Goal: Task Accomplishment & Management: Complete application form

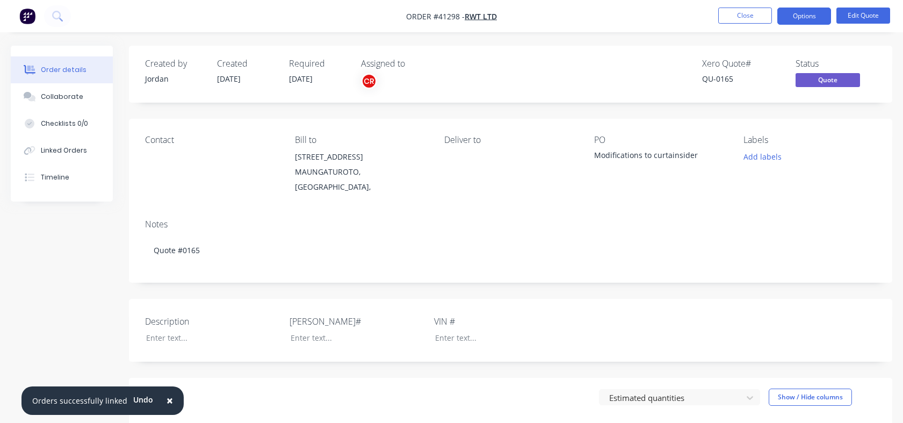
scroll to position [286, 0]
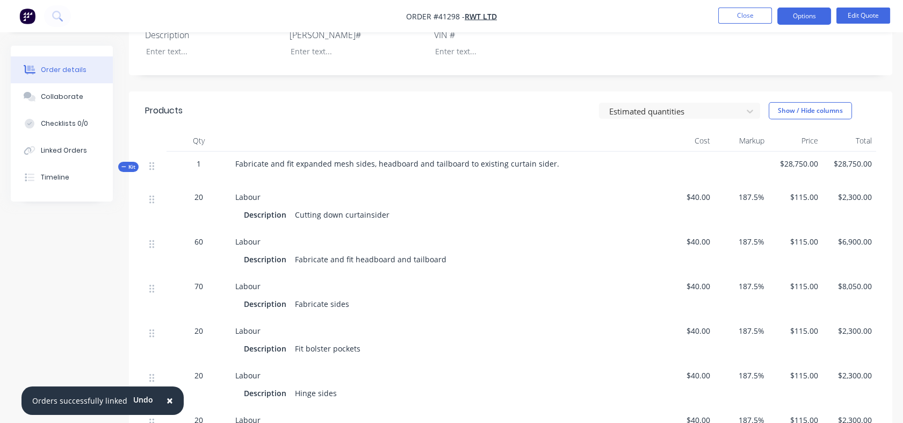
click at [742, 16] on button "Close" at bounding box center [745, 16] width 54 height 16
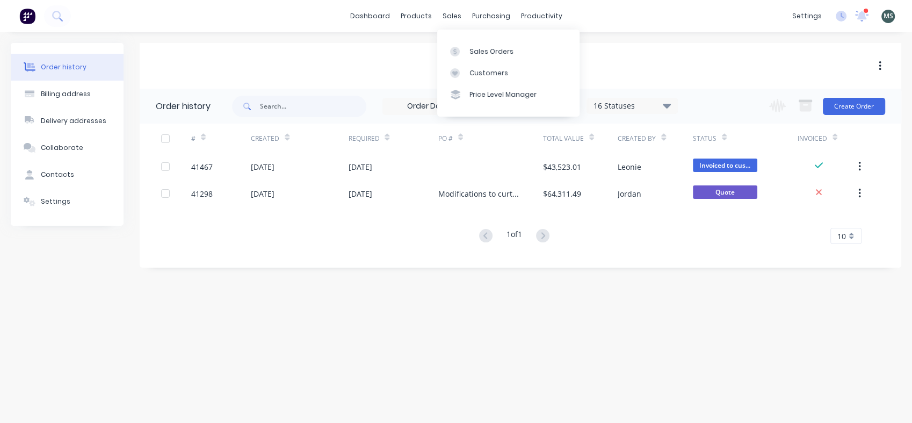
click at [478, 47] on div "Sales Orders" at bounding box center [491, 52] width 44 height 10
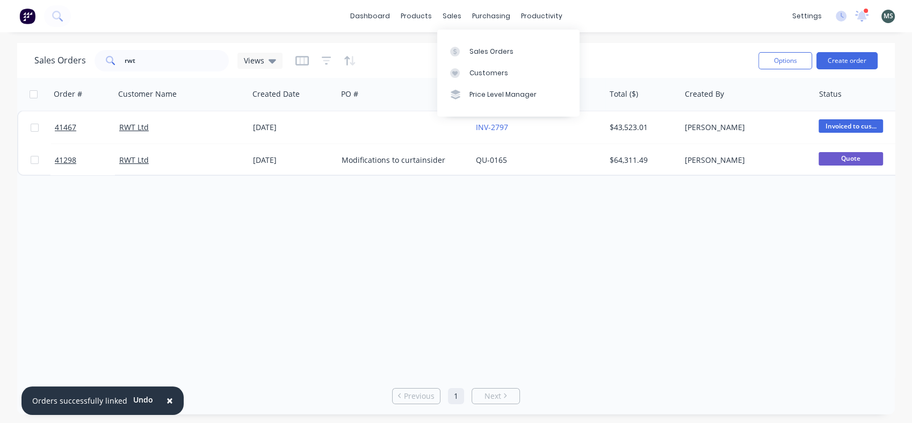
click at [453, 14] on div "sales" at bounding box center [452, 16] width 30 height 16
click at [484, 52] on div "Sales Orders" at bounding box center [491, 52] width 44 height 10
click at [663, 59] on div "Sales Orders rwt Views" at bounding box center [391, 60] width 715 height 26
drag, startPoint x: 143, startPoint y: 66, endPoint x: 116, endPoint y: 75, distance: 28.7
click at [116, 75] on div "Sales Orders rwt Views Options Create order" at bounding box center [455, 60] width 877 height 35
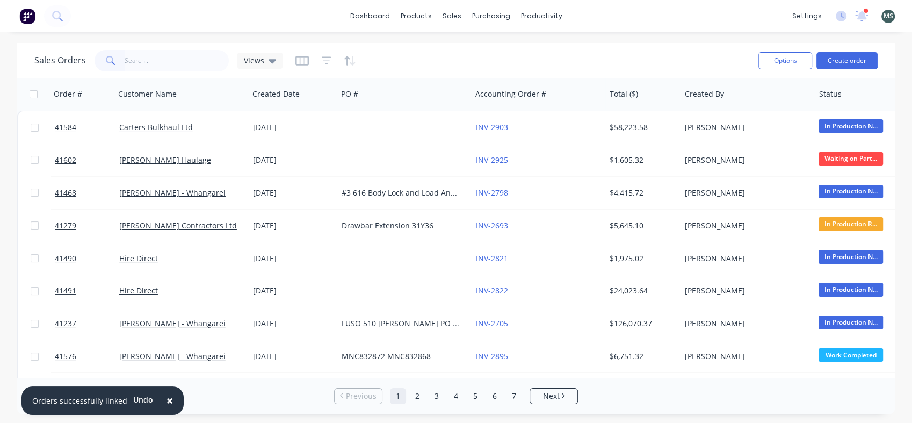
click at [854, 58] on button "Create order" at bounding box center [846, 60] width 61 height 17
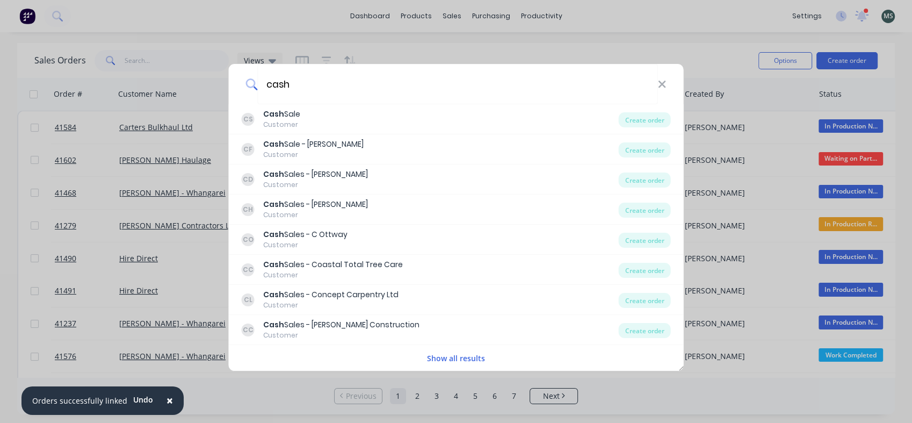
type input "cash"
click at [286, 122] on div "Customer" at bounding box center [281, 125] width 37 height 10
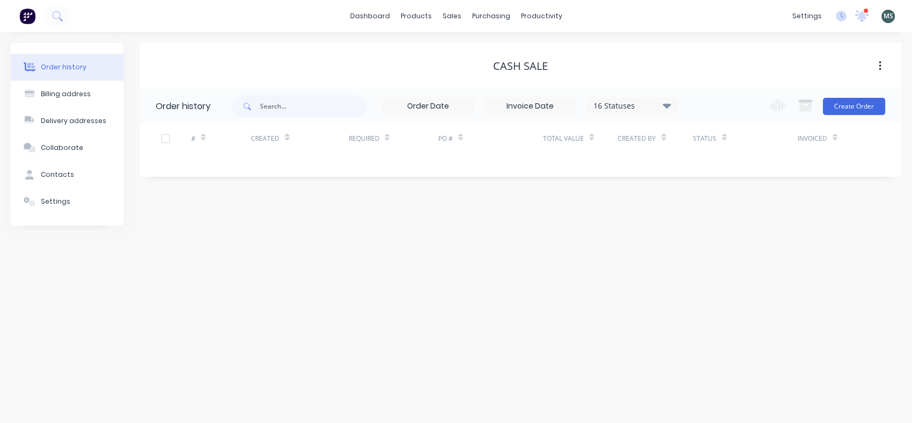
click at [857, 99] on button "Create Order" at bounding box center [854, 106] width 62 height 17
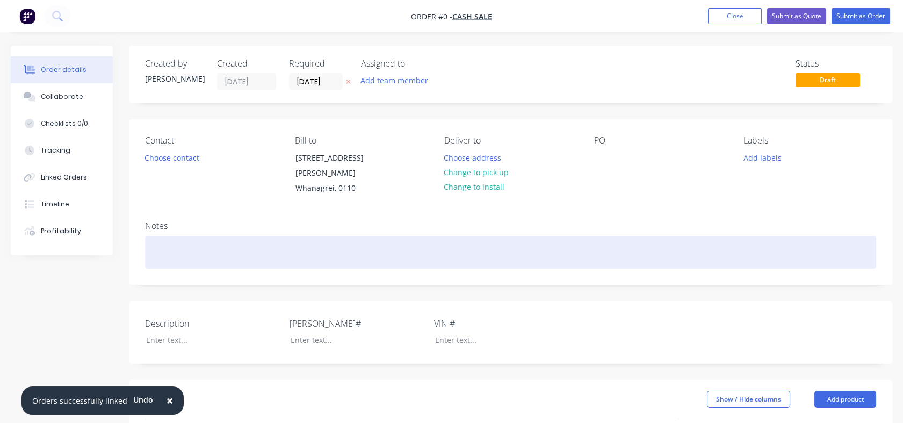
click at [188, 251] on div at bounding box center [510, 252] width 731 height 33
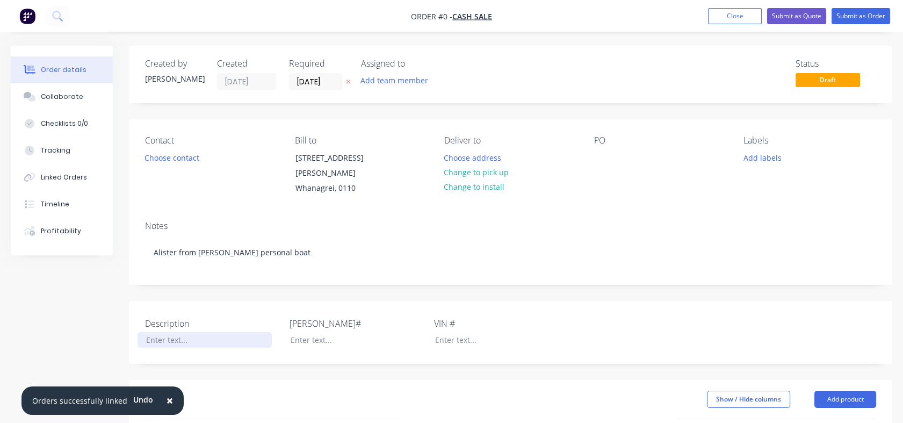
click at [185, 324] on div "Order details Collaborate Checklists 0/0 Tracking Linked Orders Timeline Profit…" at bounding box center [451, 387] width 903 height 682
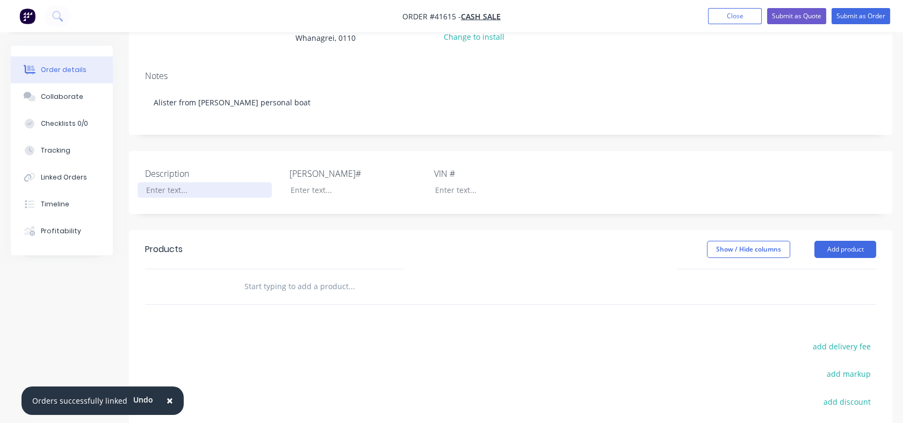
scroll to position [163, 0]
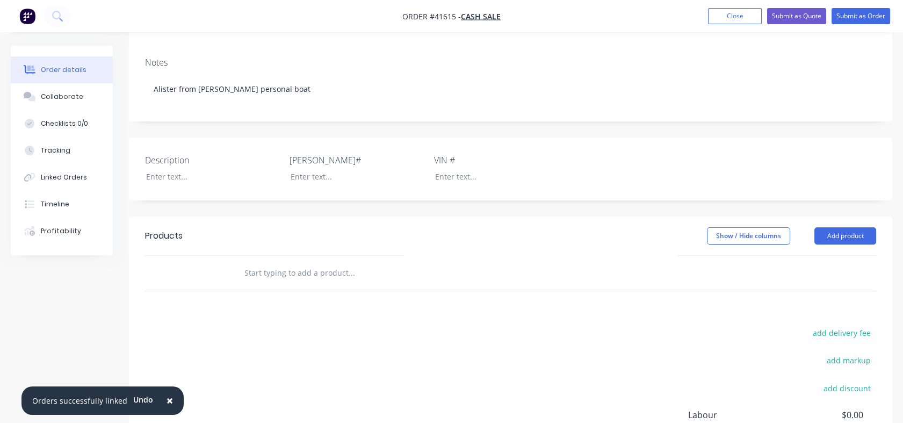
click at [250, 262] on input "text" at bounding box center [351, 272] width 215 height 21
click at [832, 227] on button "Add product" at bounding box center [845, 235] width 62 height 17
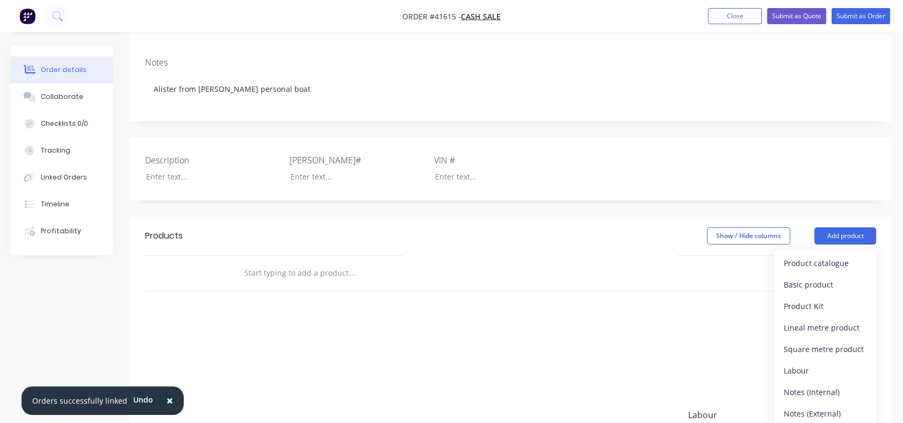
click at [811, 274] on button "Basic product" at bounding box center [825, 284] width 102 height 21
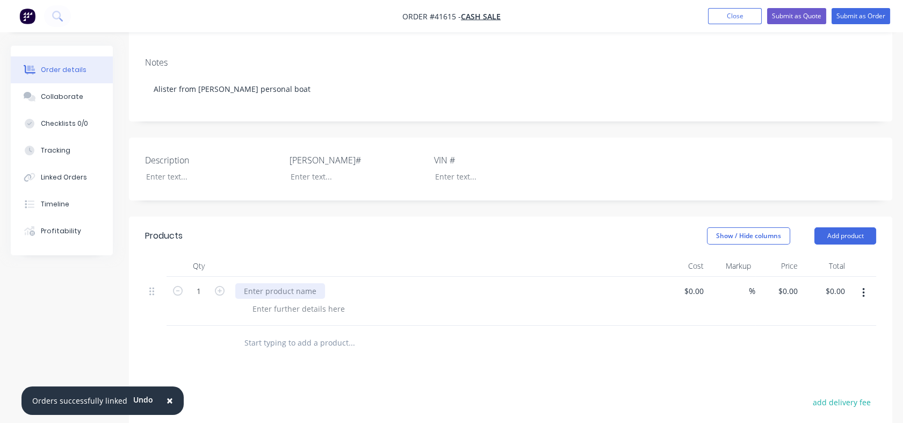
click at [261, 283] on div at bounding box center [280, 291] width 90 height 16
click at [839, 227] on button "Add product" at bounding box center [845, 235] width 62 height 17
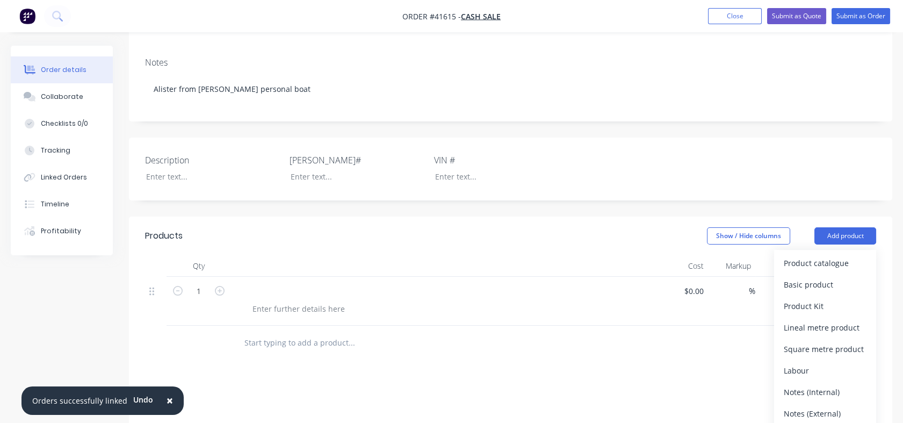
click at [810, 298] on div "Product Kit" at bounding box center [824, 306] width 83 height 16
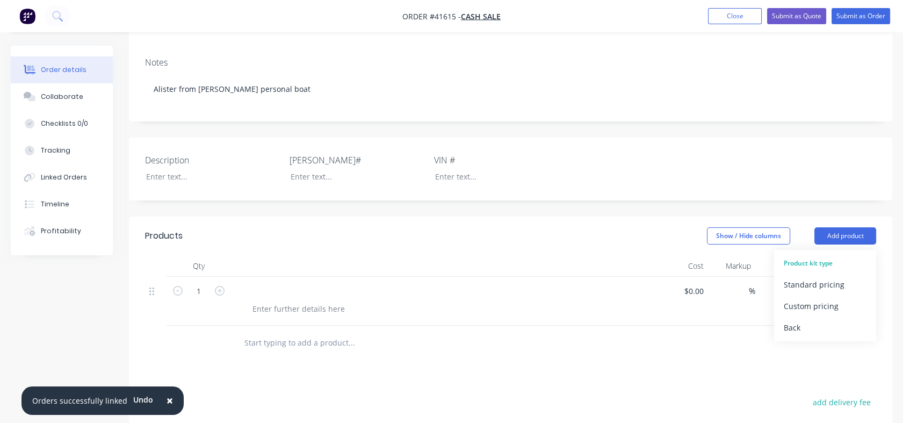
click at [812, 274] on button "Standard pricing" at bounding box center [825, 284] width 102 height 21
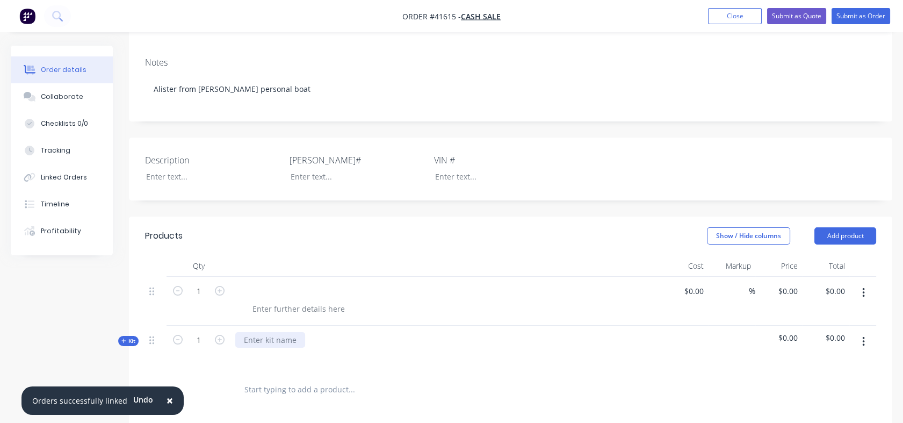
click at [280, 332] on div at bounding box center [270, 340] width 70 height 16
click at [127, 337] on span "Kit" at bounding box center [128, 341] width 14 height 8
click at [862, 337] on icon "button" at bounding box center [863, 342] width 2 height 10
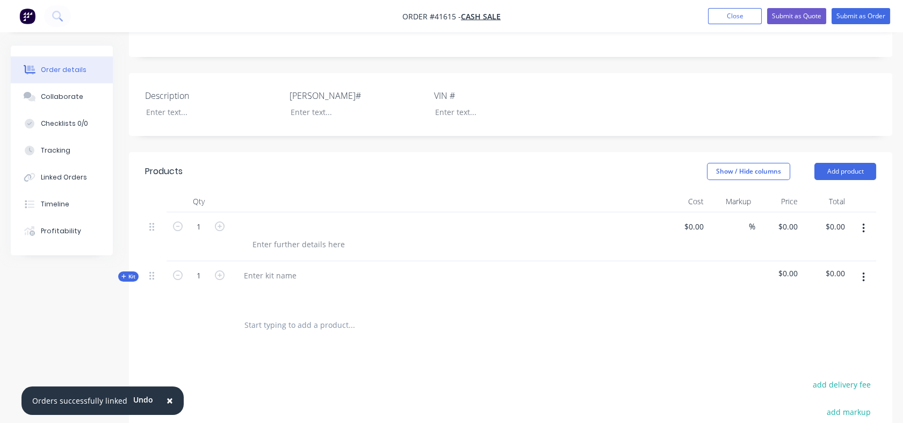
scroll to position [249, 0]
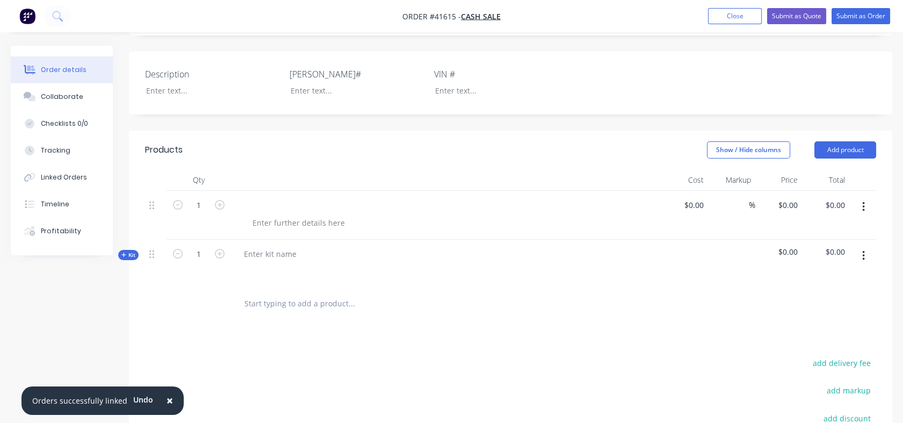
click at [863, 251] on icon "button" at bounding box center [863, 256] width 2 height 10
click at [803, 362] on div "Delete" at bounding box center [824, 370] width 83 height 16
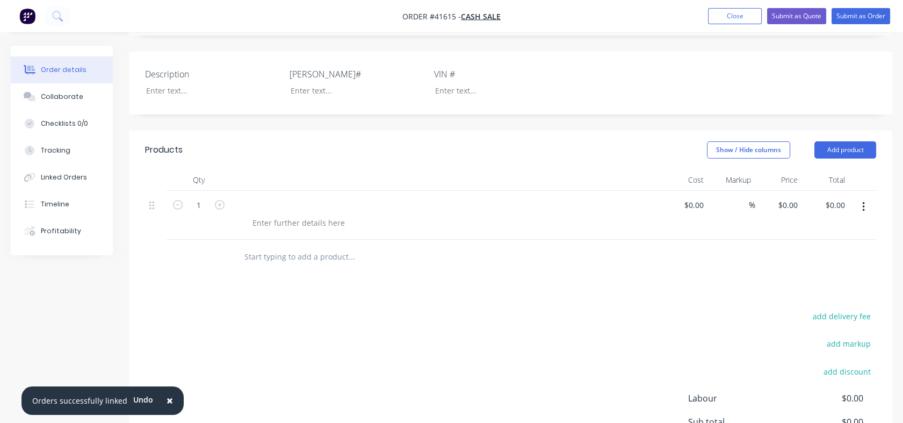
click at [259, 246] on input "text" at bounding box center [351, 256] width 215 height 21
click at [847, 141] on button "Add product" at bounding box center [845, 149] width 62 height 17
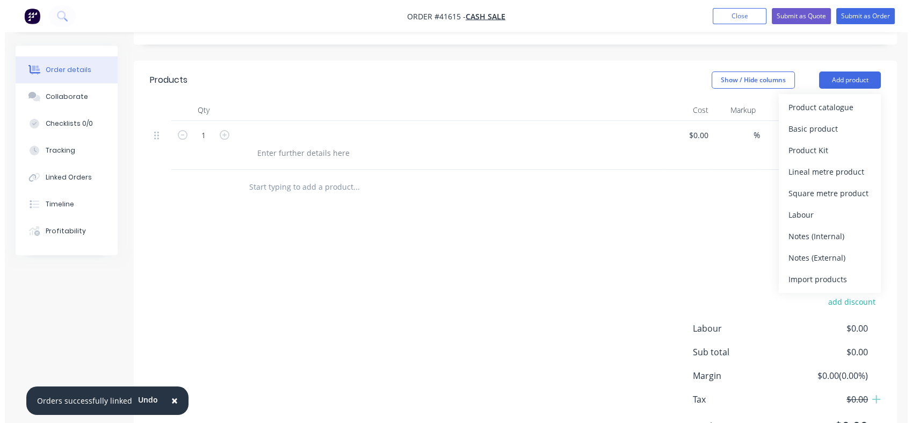
scroll to position [315, 0]
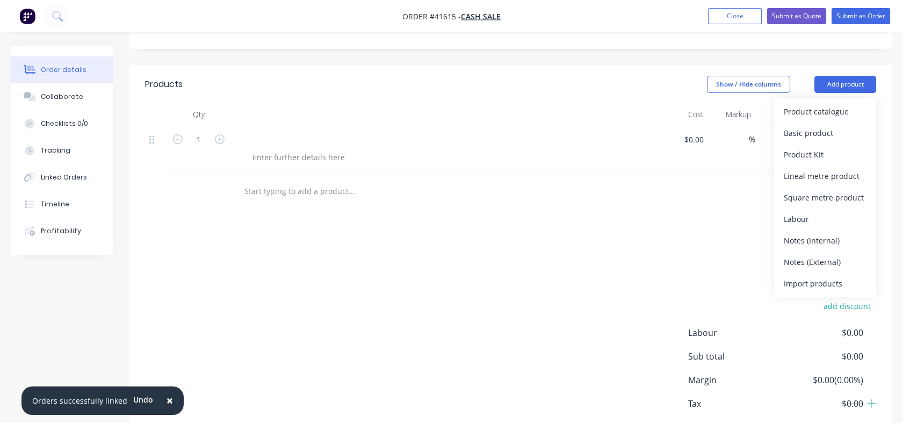
click at [798, 211] on div "Labour" at bounding box center [824, 219] width 83 height 16
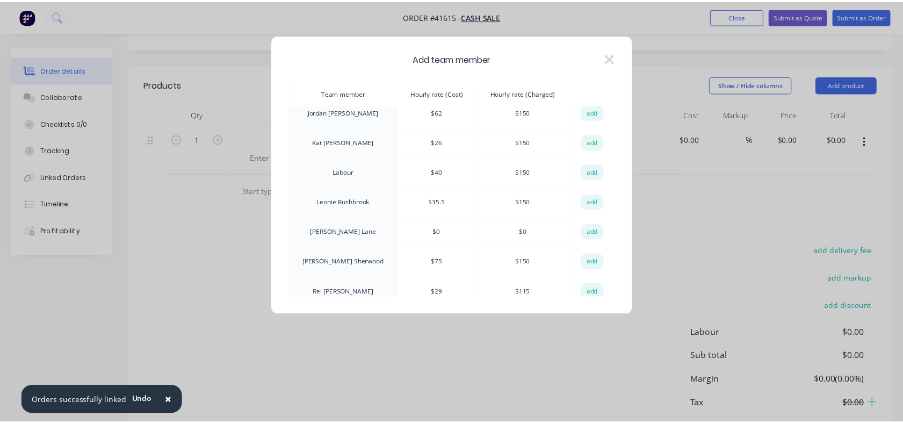
scroll to position [180, 0]
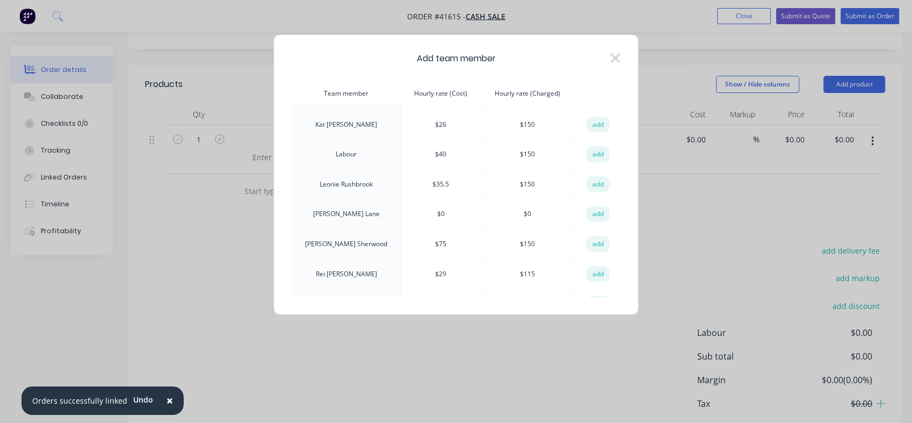
click at [596, 208] on button "add" at bounding box center [598, 214] width 24 height 16
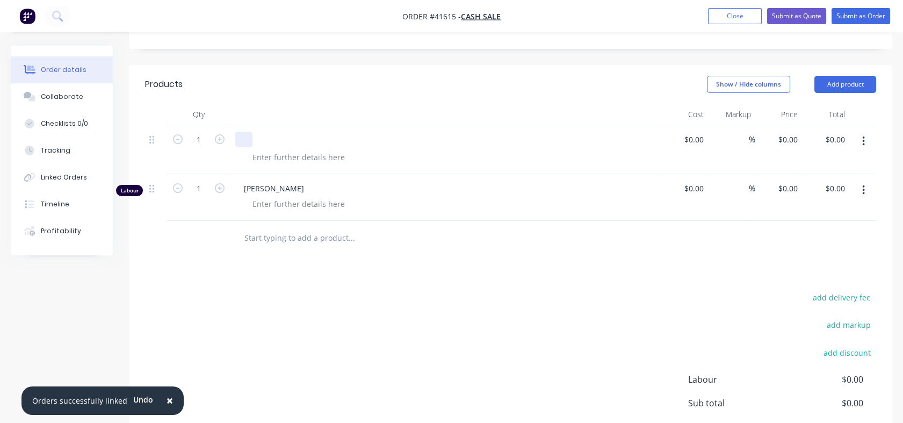
click at [248, 132] on div at bounding box center [243, 140] width 17 height 16
click at [694, 132] on div "$0.00" at bounding box center [693, 140] width 29 height 16
type input "$0.00"
click at [300, 149] on div at bounding box center [299, 157] width 110 height 16
click at [697, 180] on input "0" at bounding box center [695, 188] width 25 height 16
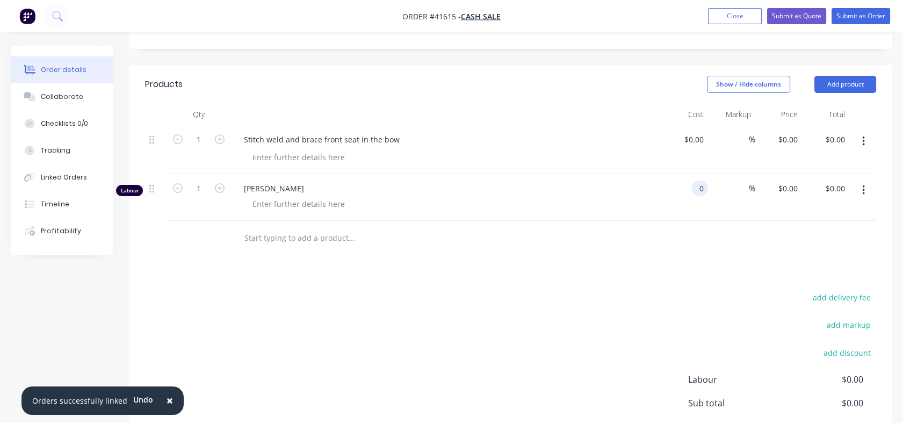
type input "$0.00"
click at [794, 180] on input "0" at bounding box center [789, 188] width 25 height 16
type input "115"
type input "0"
type input "$115.00"
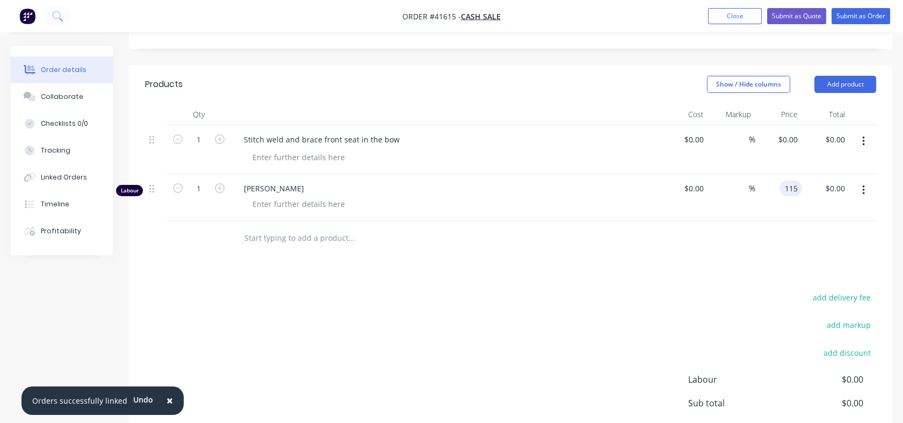
type input "$115.00"
click at [783, 132] on div "0 0" at bounding box center [778, 149] width 47 height 49
click at [304, 149] on div at bounding box center [299, 157] width 110 height 16
type input "0"
click at [780, 125] on div "0 $0.00" at bounding box center [778, 149] width 47 height 49
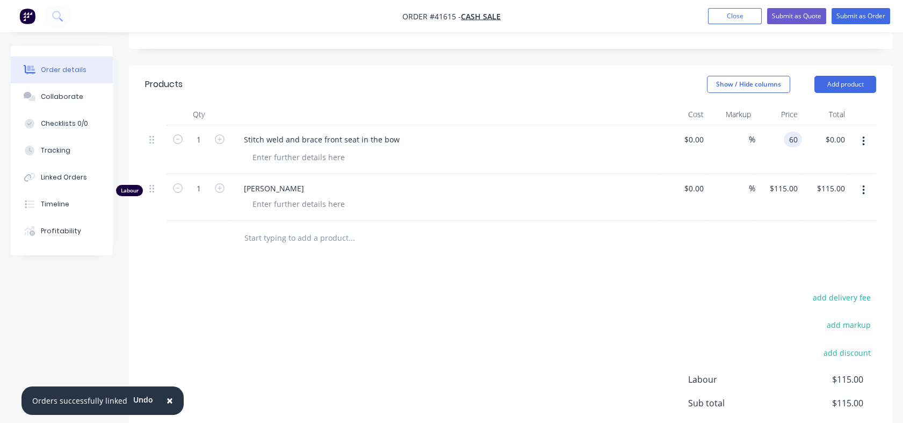
type input "$60.00"
click at [722, 146] on div "%" at bounding box center [731, 149] width 47 height 49
click at [689, 137] on div "$0.00 $0.00" at bounding box center [683, 149] width 47 height 49
click at [859, 18] on button "Submit as Order" at bounding box center [860, 16] width 59 height 16
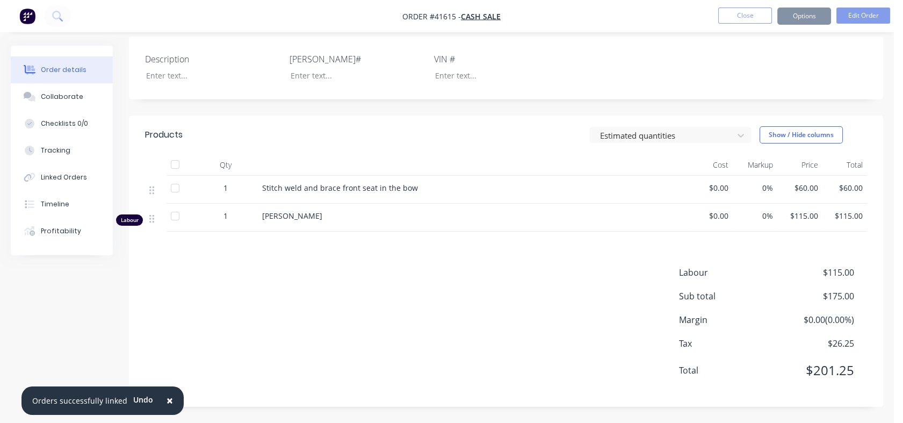
scroll to position [0, 0]
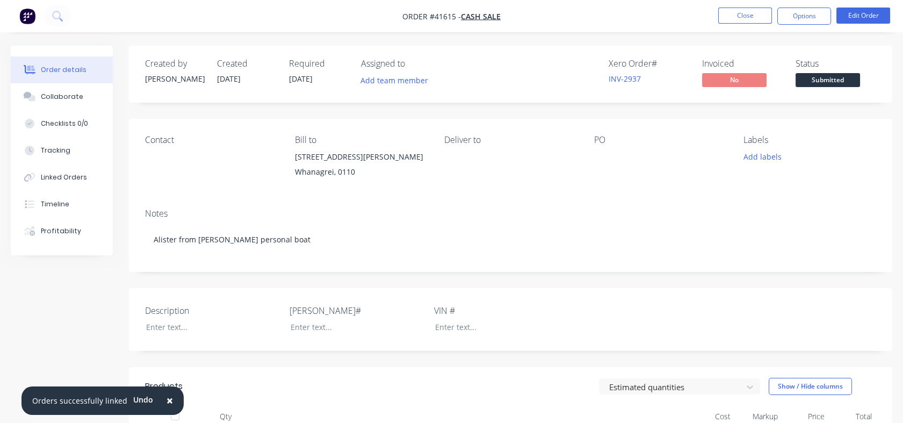
click at [608, 169] on div "PO" at bounding box center [660, 159] width 133 height 49
click at [598, 150] on div at bounding box center [660, 156] width 133 height 15
click at [848, 12] on button "Edit Order" at bounding box center [863, 16] width 54 height 16
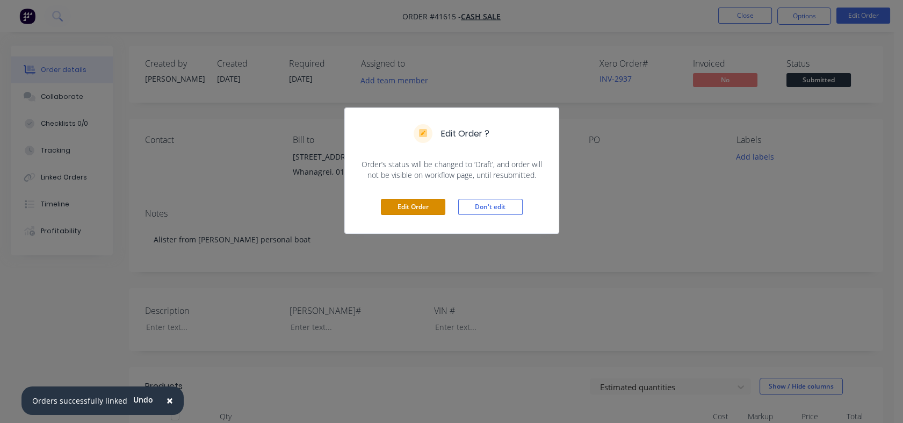
click at [397, 207] on button "Edit Order" at bounding box center [413, 207] width 64 height 16
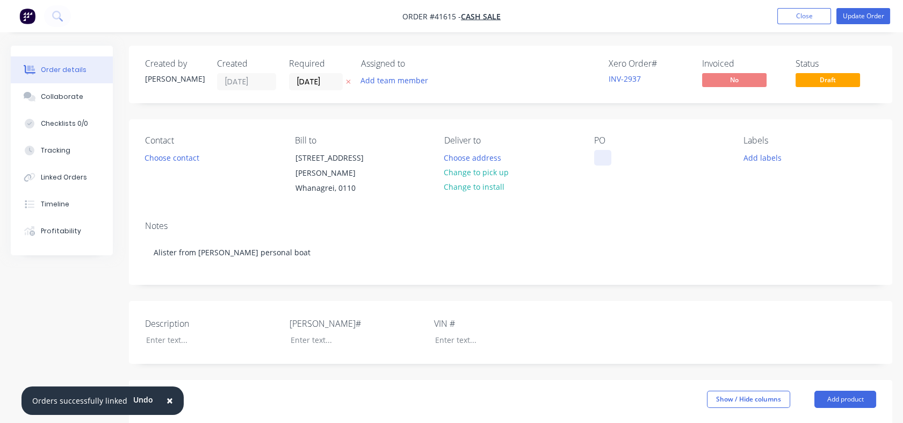
click at [606, 155] on div at bounding box center [602, 158] width 17 height 16
click at [602, 182] on div "PO Boat seat" at bounding box center [660, 165] width 133 height 61
